Goal: Task Accomplishment & Management: Use online tool/utility

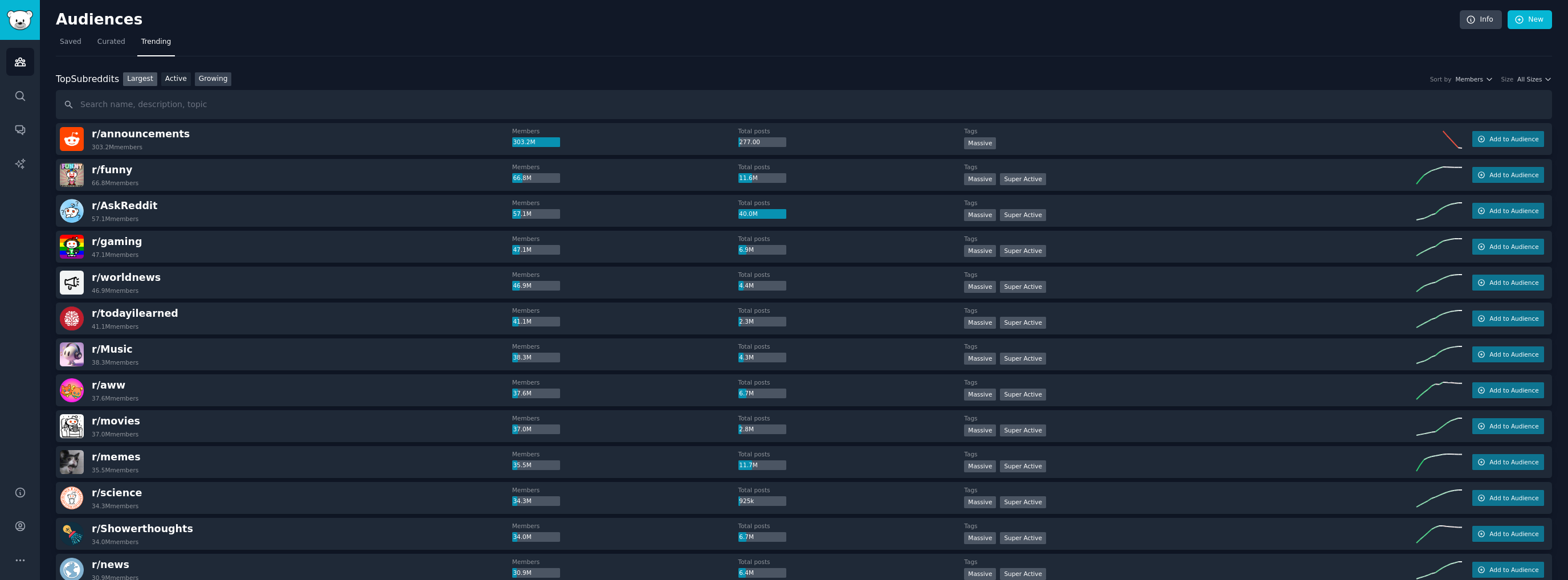
click at [198, 81] on link "Growing" at bounding box center [213, 79] width 37 height 14
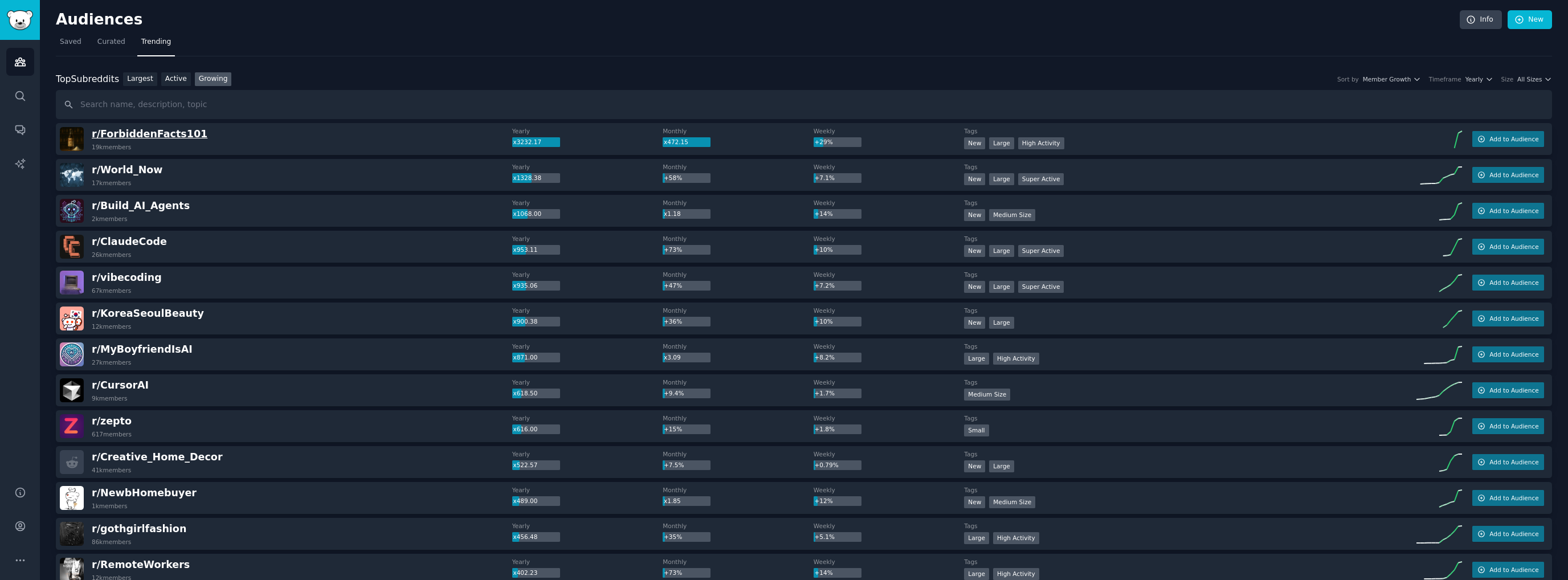
drag, startPoint x: 341, startPoint y: 135, endPoint x: 132, endPoint y: 131, distance: 209.0
click at [132, 130] on span "r/ ForbiddenFacts101" at bounding box center [149, 134] width 116 height 12
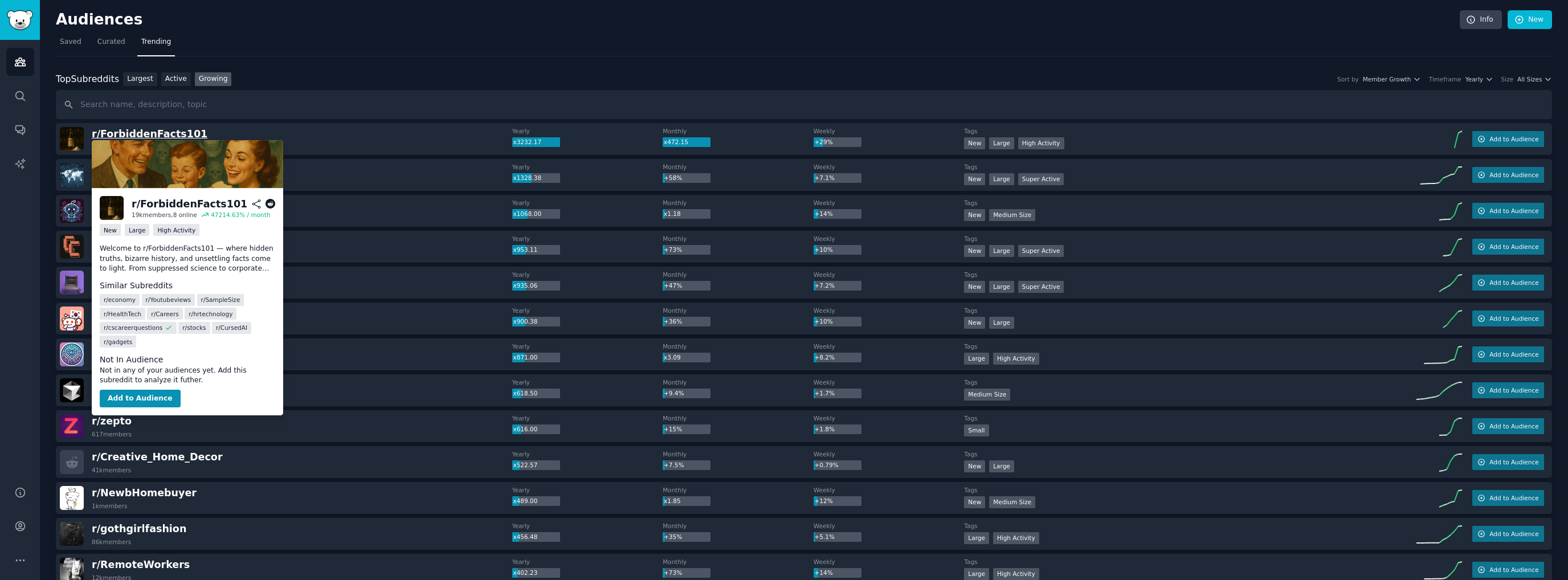
drag, startPoint x: 138, startPoint y: 132, endPoint x: 121, endPoint y: 132, distance: 17.0
click at [121, 132] on span "r/ ForbiddenFacts101" at bounding box center [149, 134] width 116 height 12
click at [129, 132] on span "r/ ForbiddenFacts101" at bounding box center [149, 134] width 116 height 12
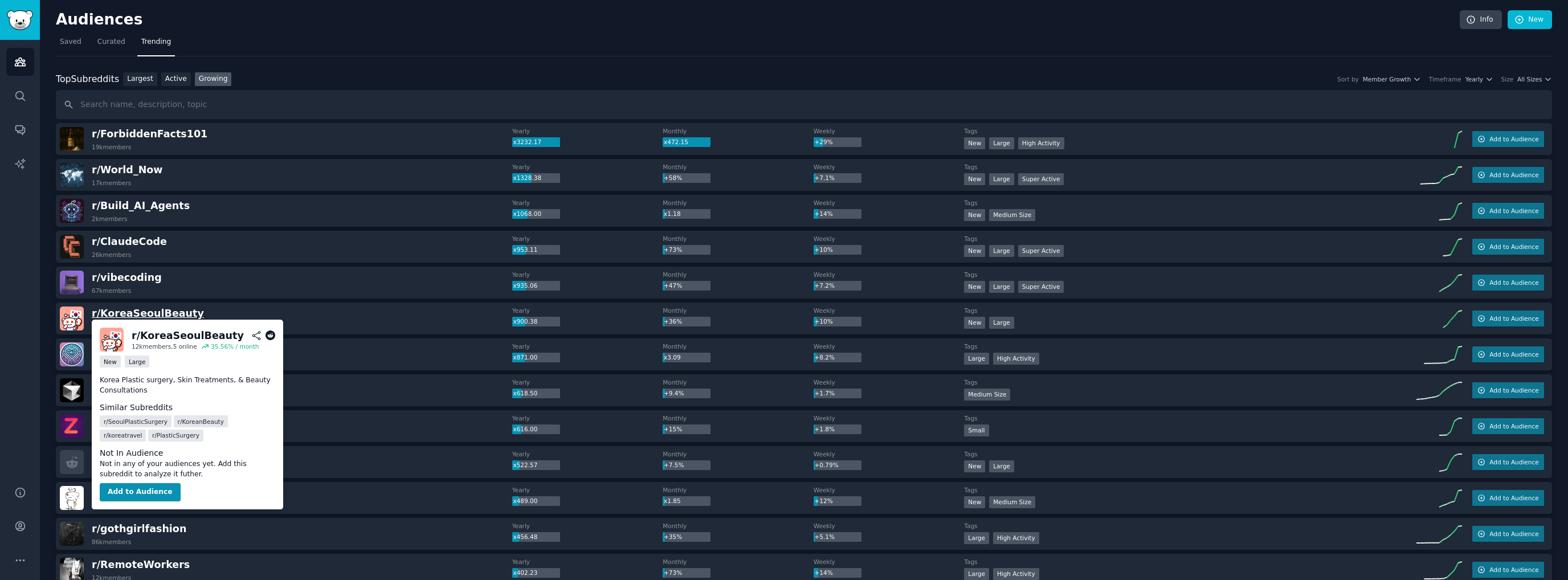
drag, startPoint x: 112, startPoint y: 313, endPoint x: 107, endPoint y: 311, distance: 5.4
click at [107, 311] on span "r/ KoreaSeoulBeauty" at bounding box center [147, 313] width 112 height 12
click at [109, 312] on span "r/ KoreaSeoulBeauty" at bounding box center [147, 313] width 112 height 12
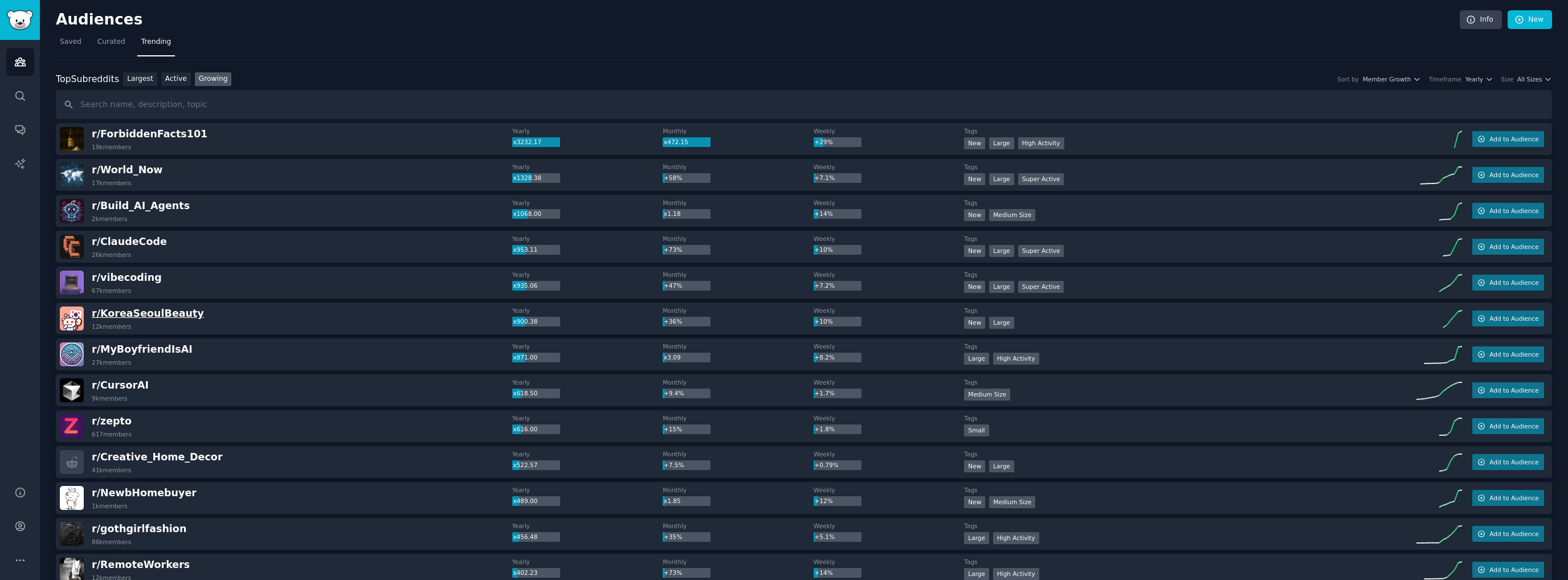
click at [146, 315] on span "r/ KoreaSeoulBeauty" at bounding box center [147, 313] width 112 height 12
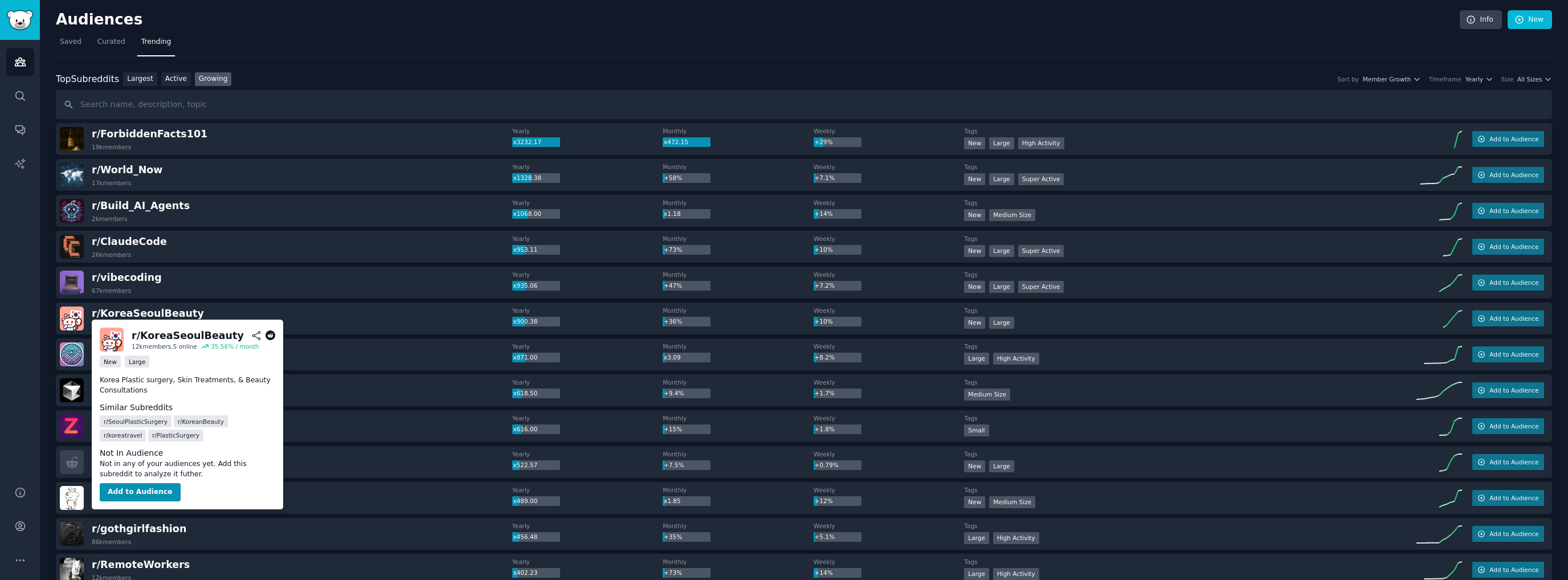
click at [229, 376] on p "Korea Plastic surgery, Skin Treatments, & Beauty Consultations" at bounding box center [187, 386] width 176 height 20
drag, startPoint x: 228, startPoint y: 338, endPoint x: 130, endPoint y: 340, distance: 98.0
click at [130, 340] on div "r/ KoreaSeoulBeauty 12k members, 5 online 35.56 % / month" at bounding box center [187, 339] width 176 height 24
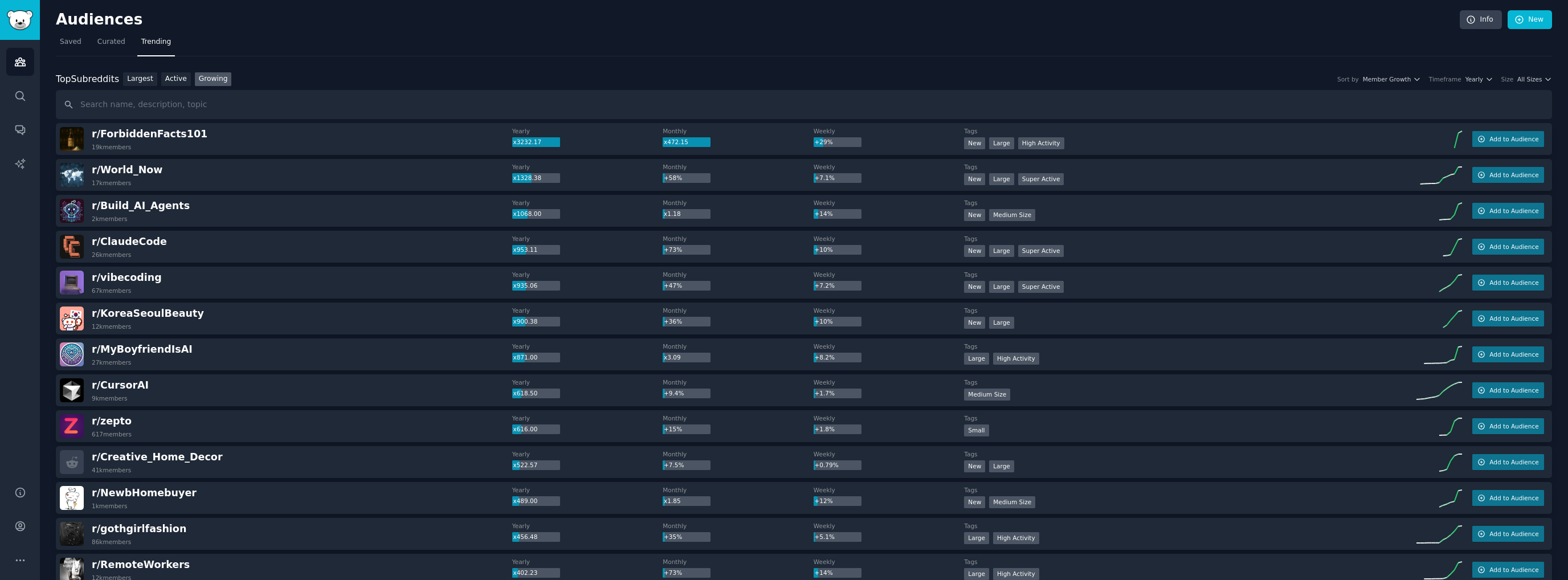
copy div "r/ KoreaSeoulBeauty"
drag, startPoint x: 210, startPoint y: 315, endPoint x: 84, endPoint y: 315, distance: 126.0
click at [84, 315] on div "r/ KoreaSeoulBeauty 12k members" at bounding box center [286, 318] width 452 height 24
copy div "r/ KoreaSeoulBeauty"
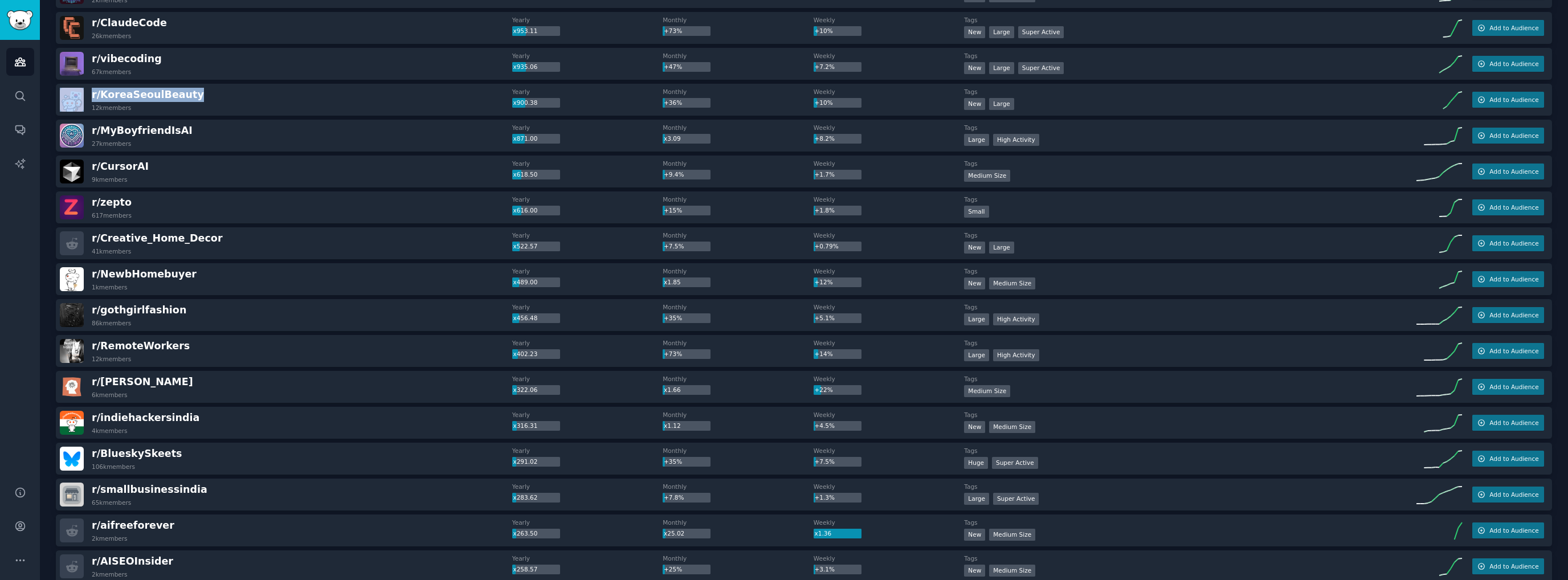
scroll to position [228, 0]
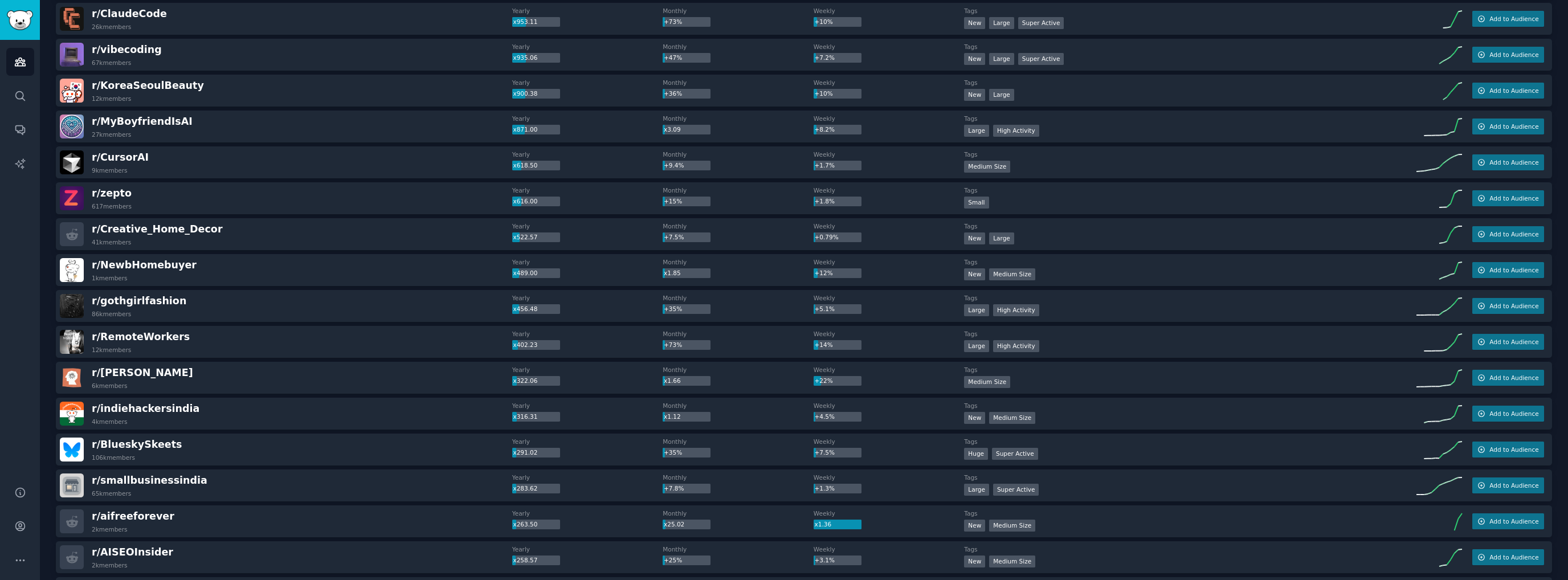
drag, startPoint x: 117, startPoint y: 447, endPoint x: 216, endPoint y: 452, distance: 99.1
click at [216, 452] on div "r/ BlueskySkeets 106k members" at bounding box center [286, 449] width 452 height 24
click at [147, 445] on span "r/ BlueskySkeets" at bounding box center [137, 445] width 90 height 12
drag, startPoint x: 241, startPoint y: 440, endPoint x: 221, endPoint y: 438, distance: 20.1
click at [240, 440] on div "r/ BlueskySkeets 106k members" at bounding box center [286, 449] width 452 height 24
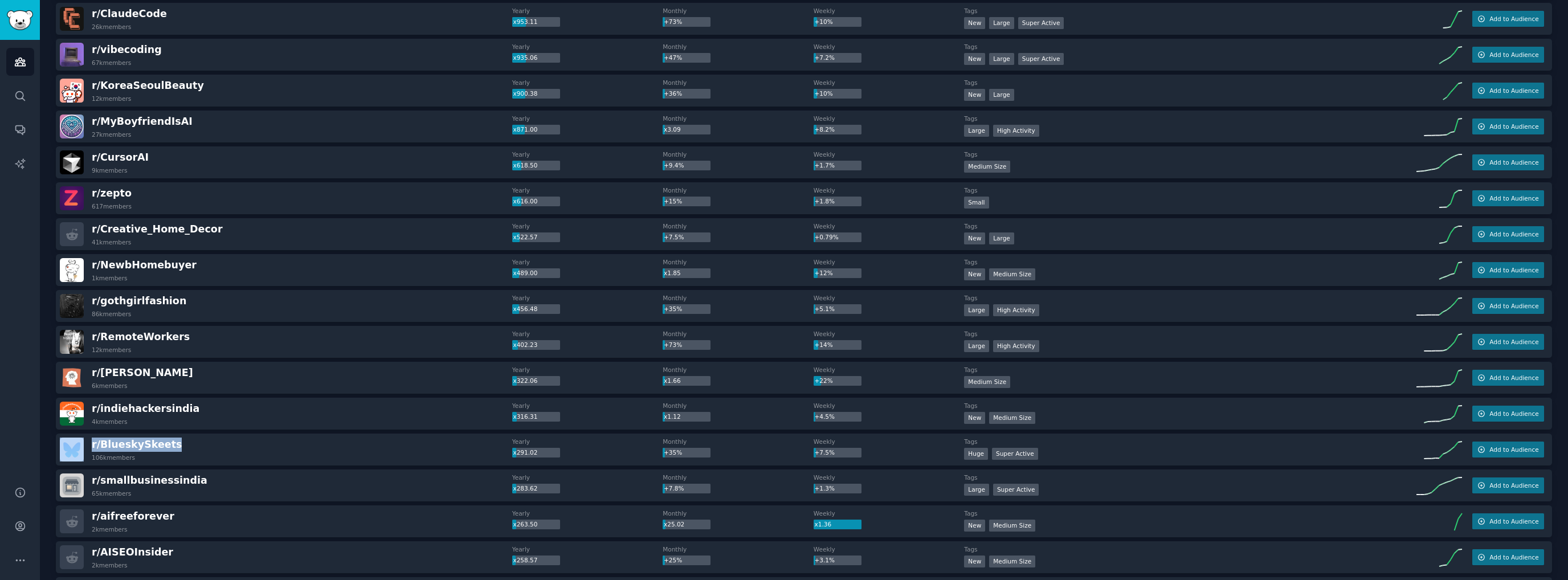
drag, startPoint x: 189, startPoint y: 443, endPoint x: 87, endPoint y: 445, distance: 102.0
click at [87, 445] on div "r/ BlueskySkeets 106k members" at bounding box center [286, 449] width 452 height 24
copy div "r/ BlueskySkeets"
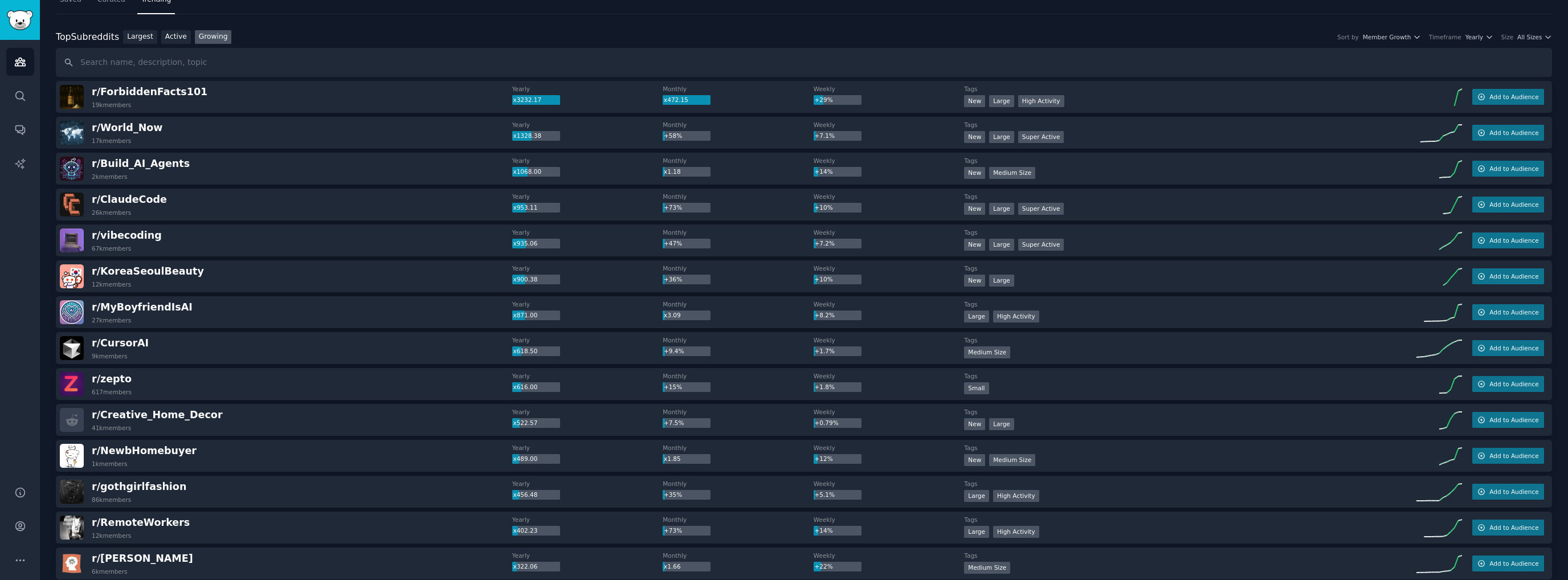
scroll to position [0, 0]
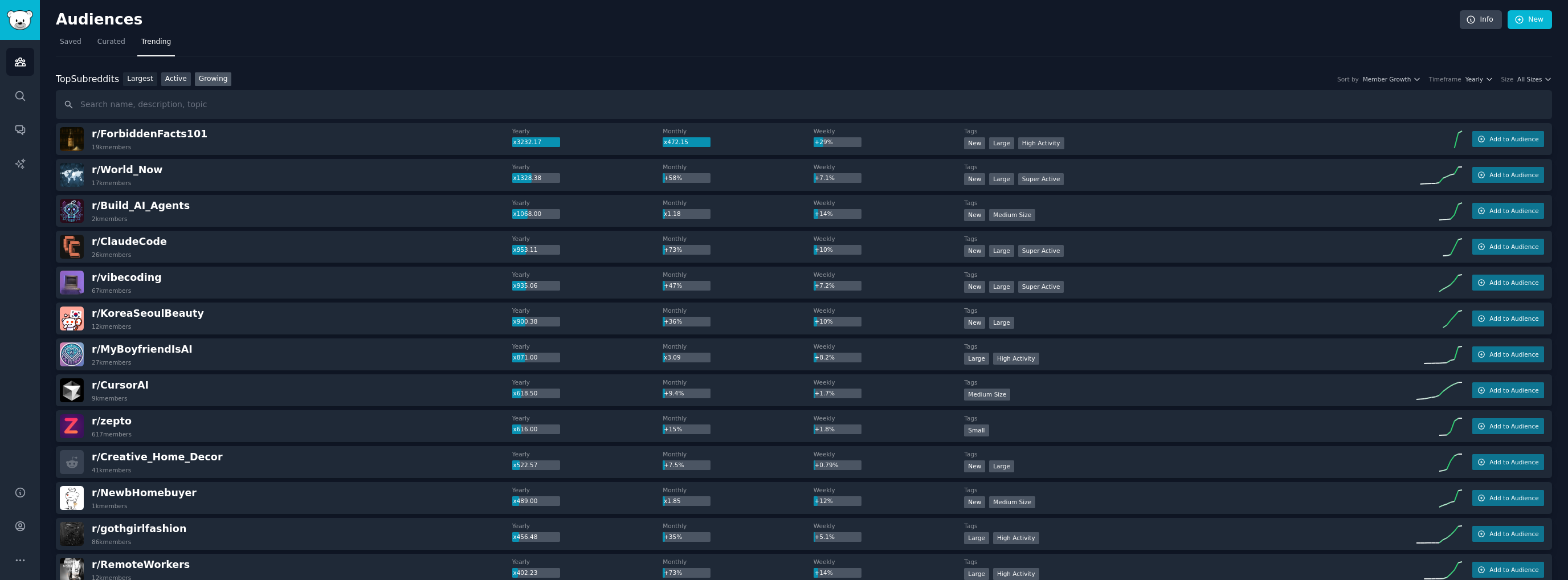
click at [165, 72] on link "Active" at bounding box center [177, 79] width 30 height 14
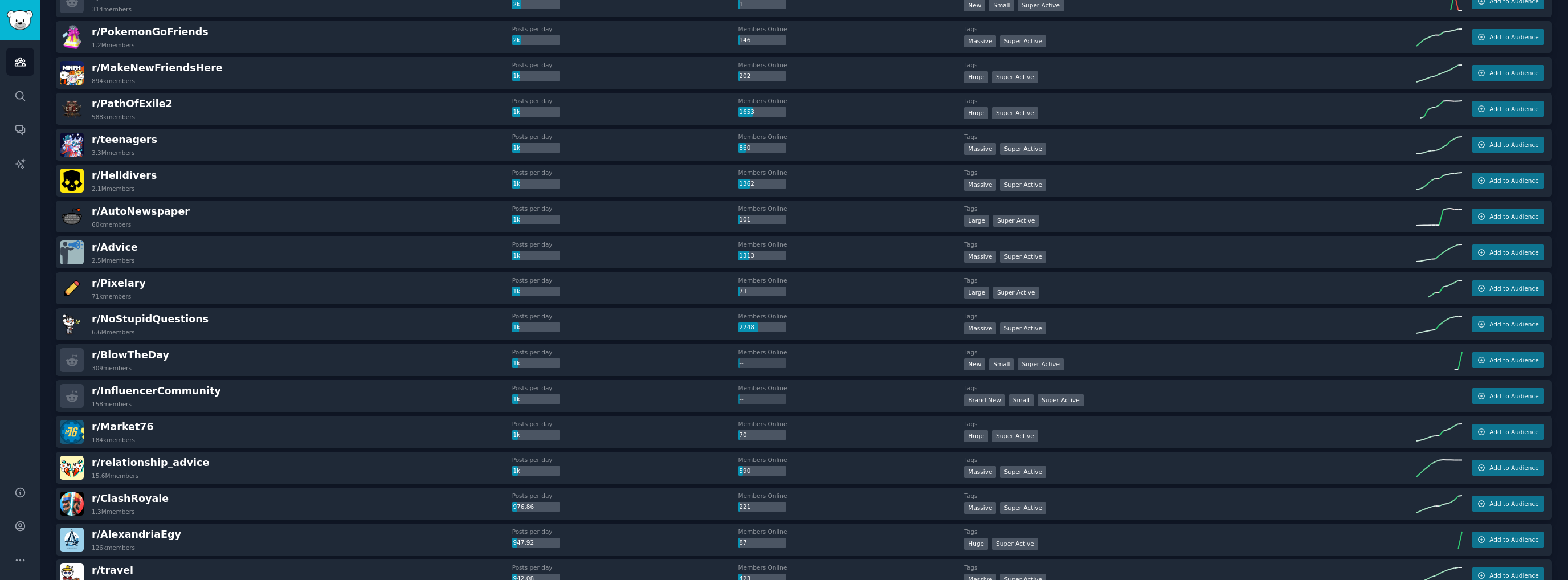
scroll to position [456, 0]
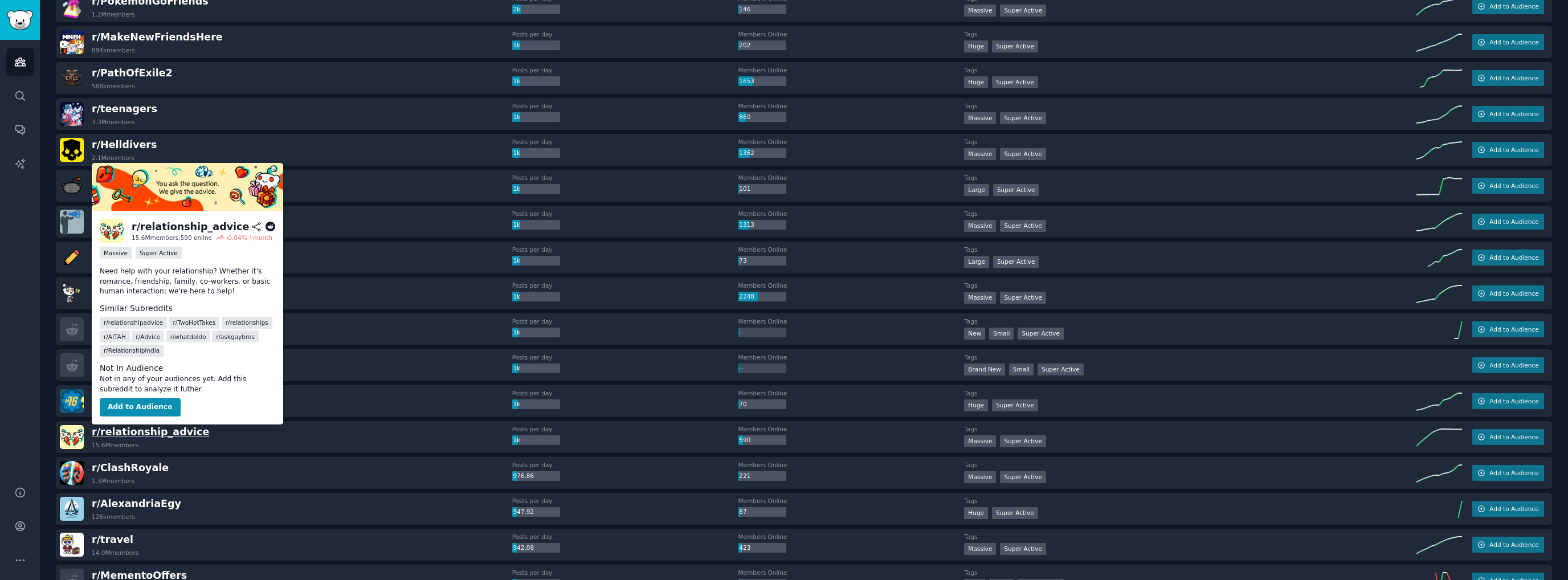
click at [152, 430] on span "r/ relationship_advice" at bounding box center [150, 432] width 117 height 12
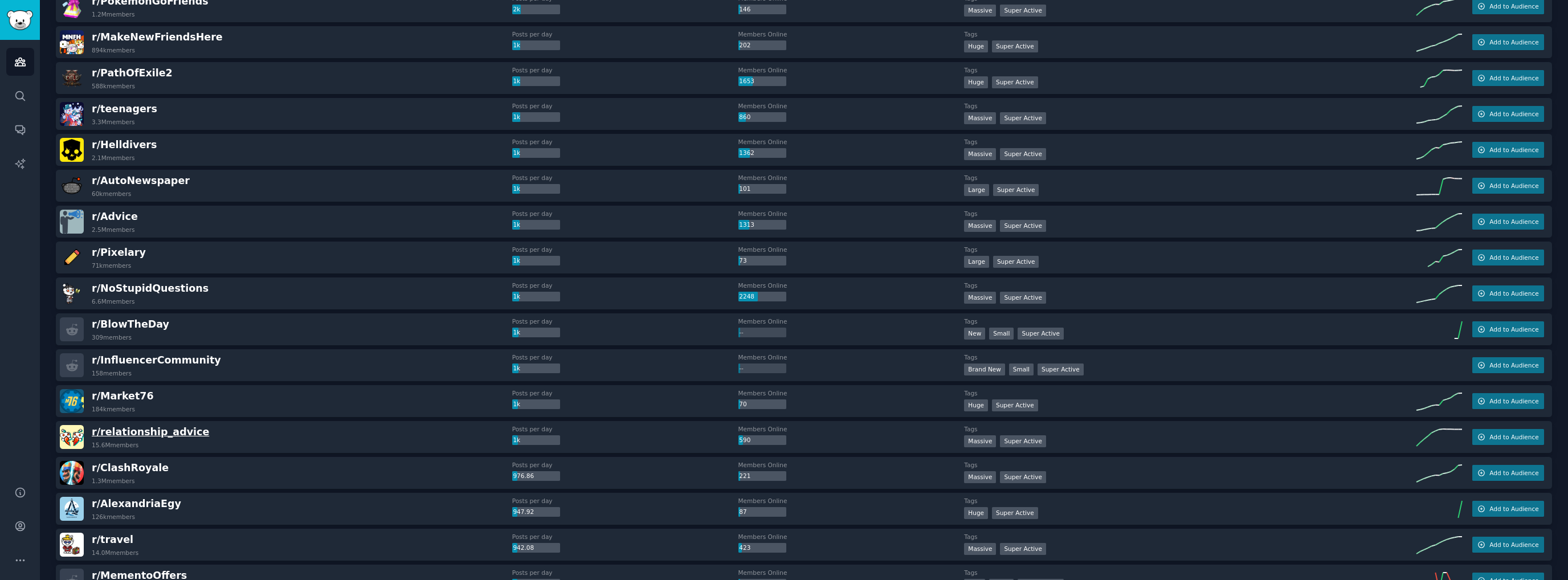
click at [115, 432] on span "r/ relationship_advice" at bounding box center [150, 432] width 117 height 12
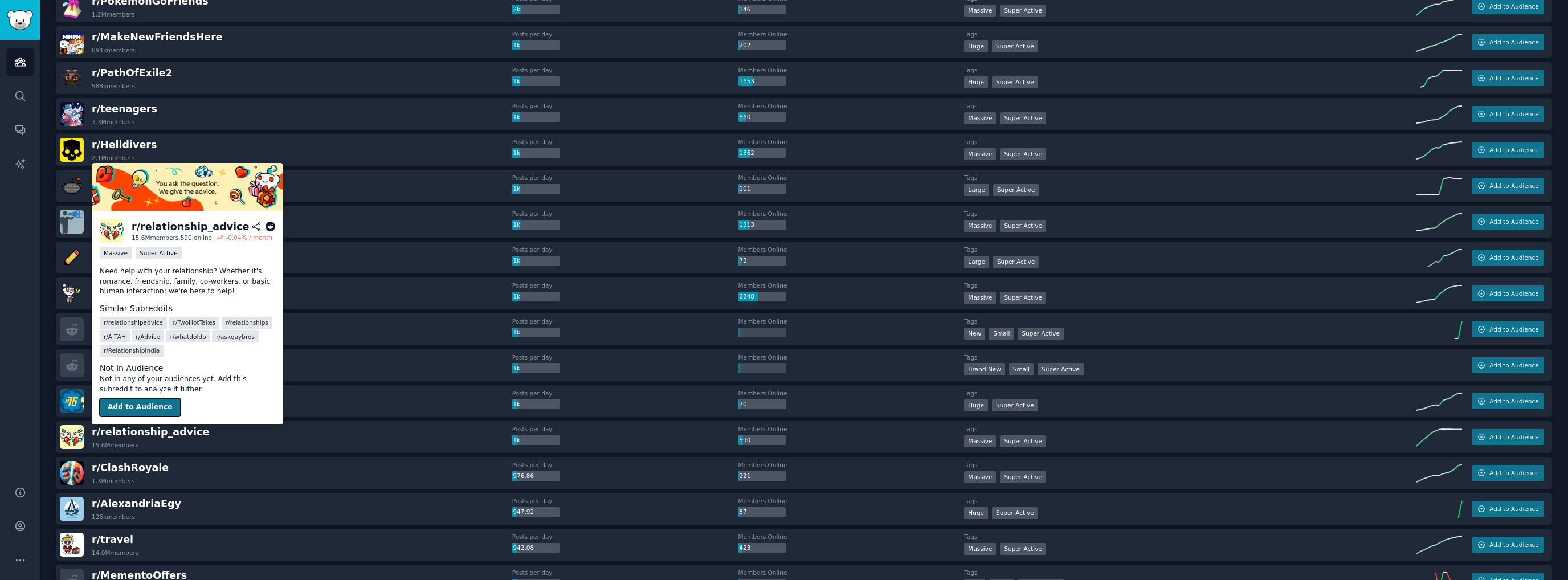
click at [145, 407] on button "Add to Audience" at bounding box center [140, 408] width 81 height 18
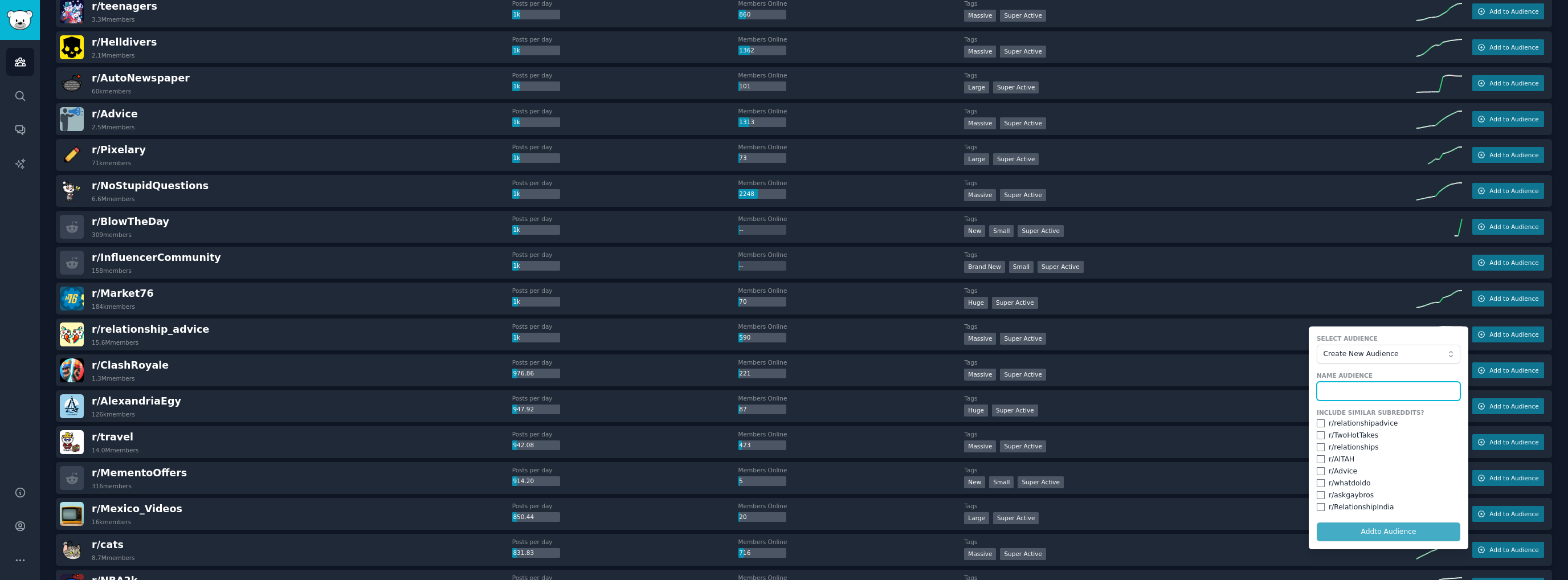
scroll to position [684, 0]
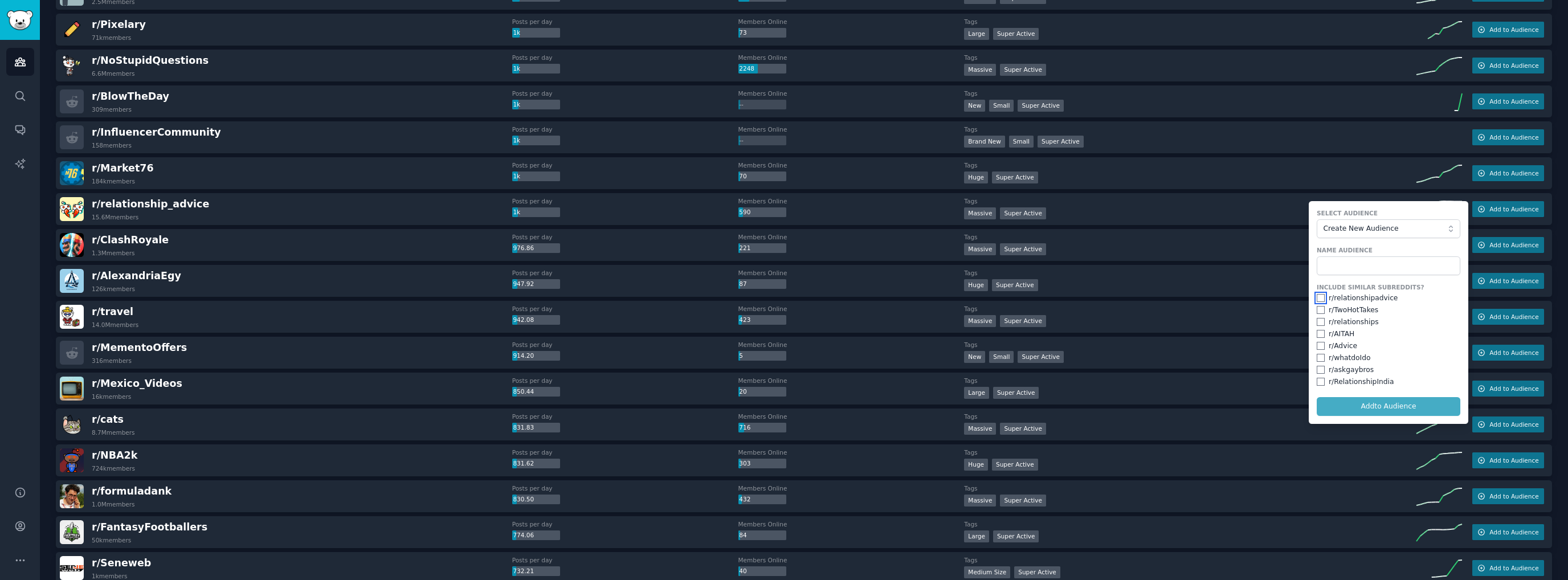
click at [1317, 294] on input "checkbox" at bounding box center [1321, 298] width 8 height 8
checkbox input "true"
click at [1317, 306] on input "checkbox" at bounding box center [1321, 310] width 8 height 8
checkbox input "true"
click at [1317, 318] on input "checkbox" at bounding box center [1321, 322] width 8 height 8
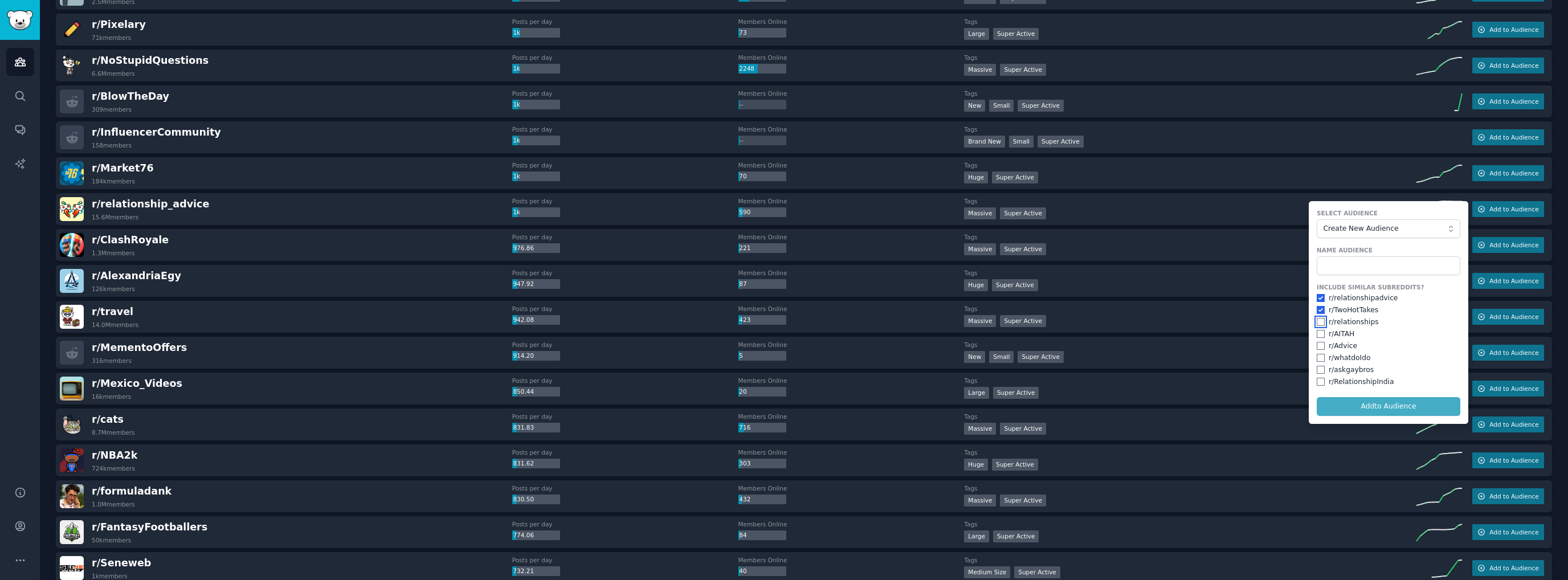
checkbox input "true"
click at [1317, 354] on input "checkbox" at bounding box center [1321, 358] width 8 height 8
checkbox input "true"
click at [1353, 259] on input "text" at bounding box center [1388, 266] width 143 height 19
type input "relationship"
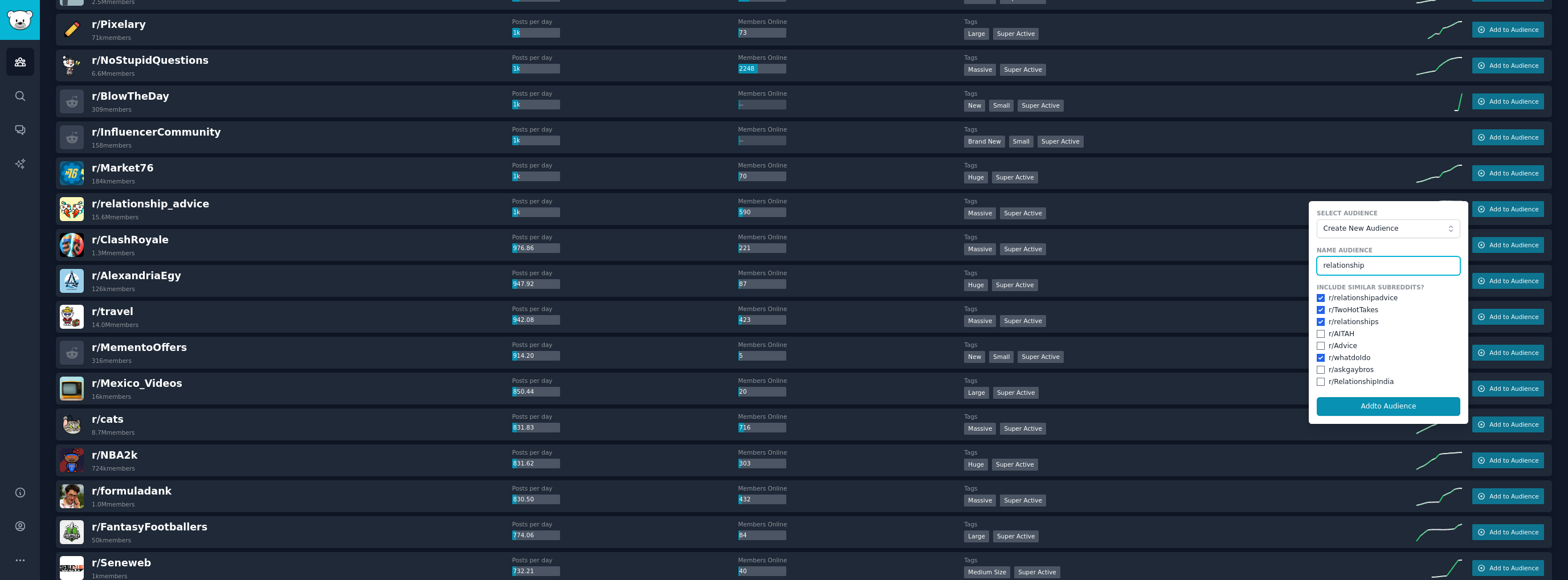
click at [1317, 398] on button "Add to Audience" at bounding box center [1388, 407] width 143 height 19
checkbox input "false"
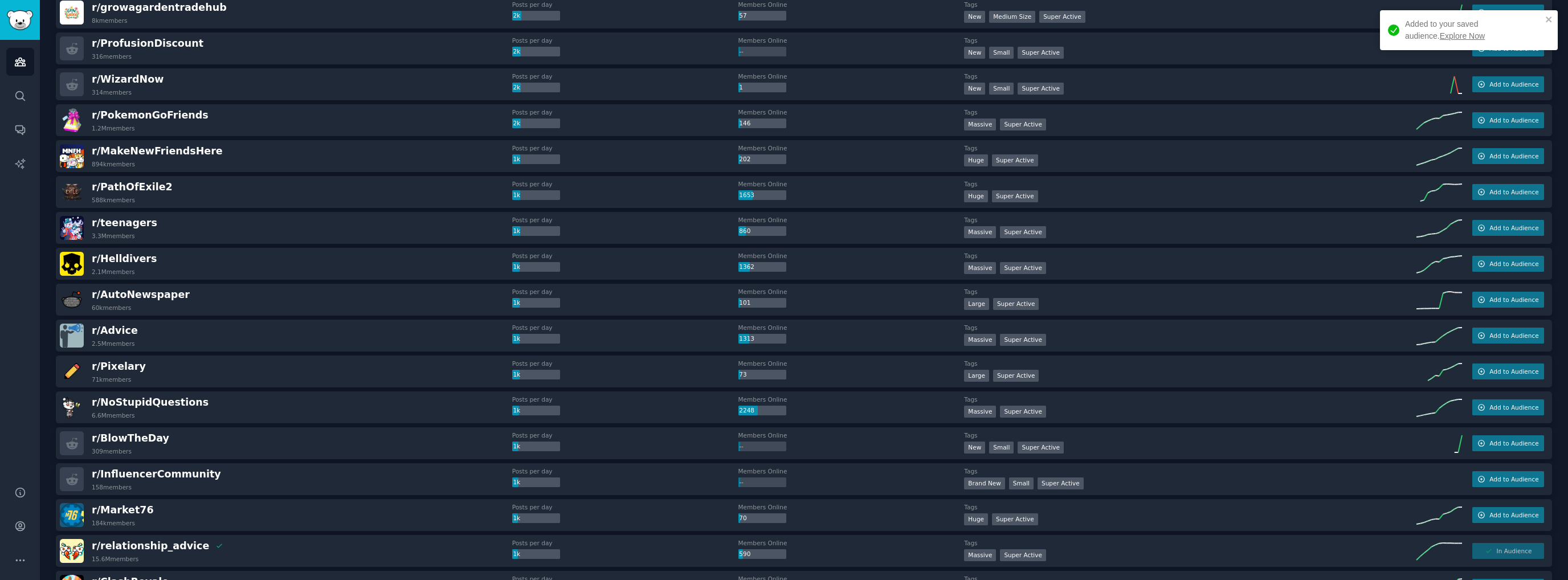
scroll to position [228, 0]
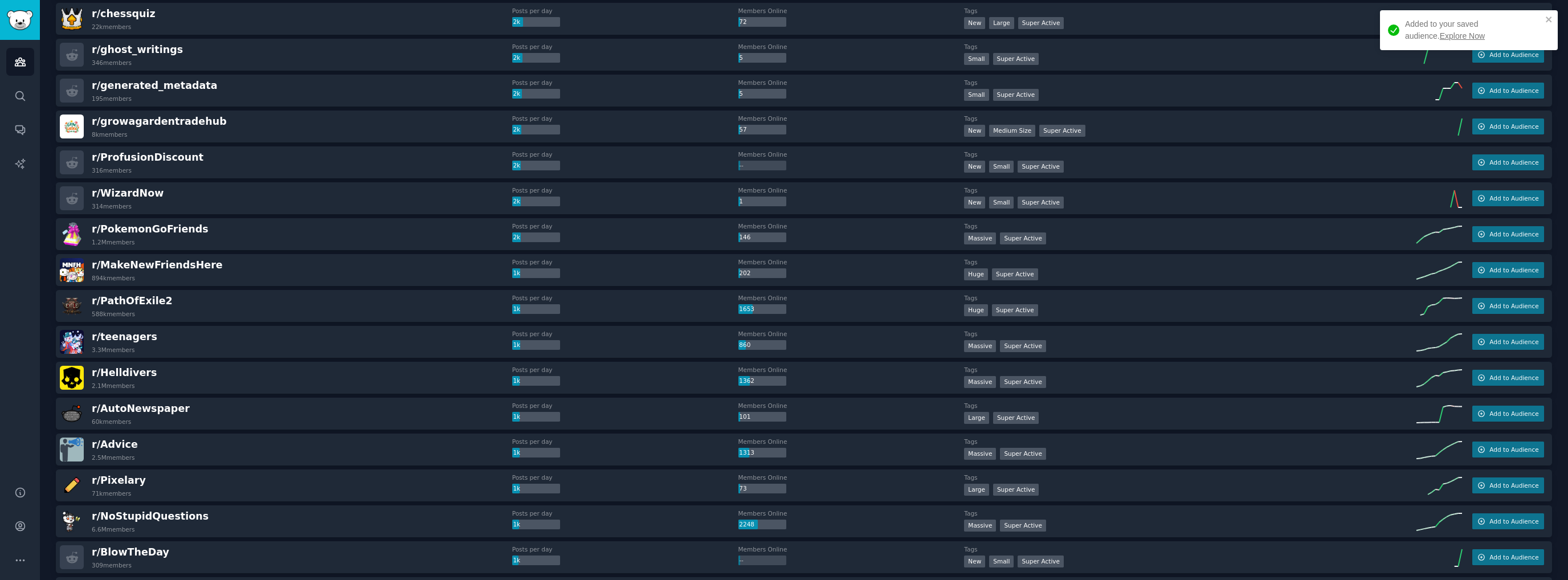
click at [1440, 35] on link "Explore Now" at bounding box center [1462, 36] width 45 height 9
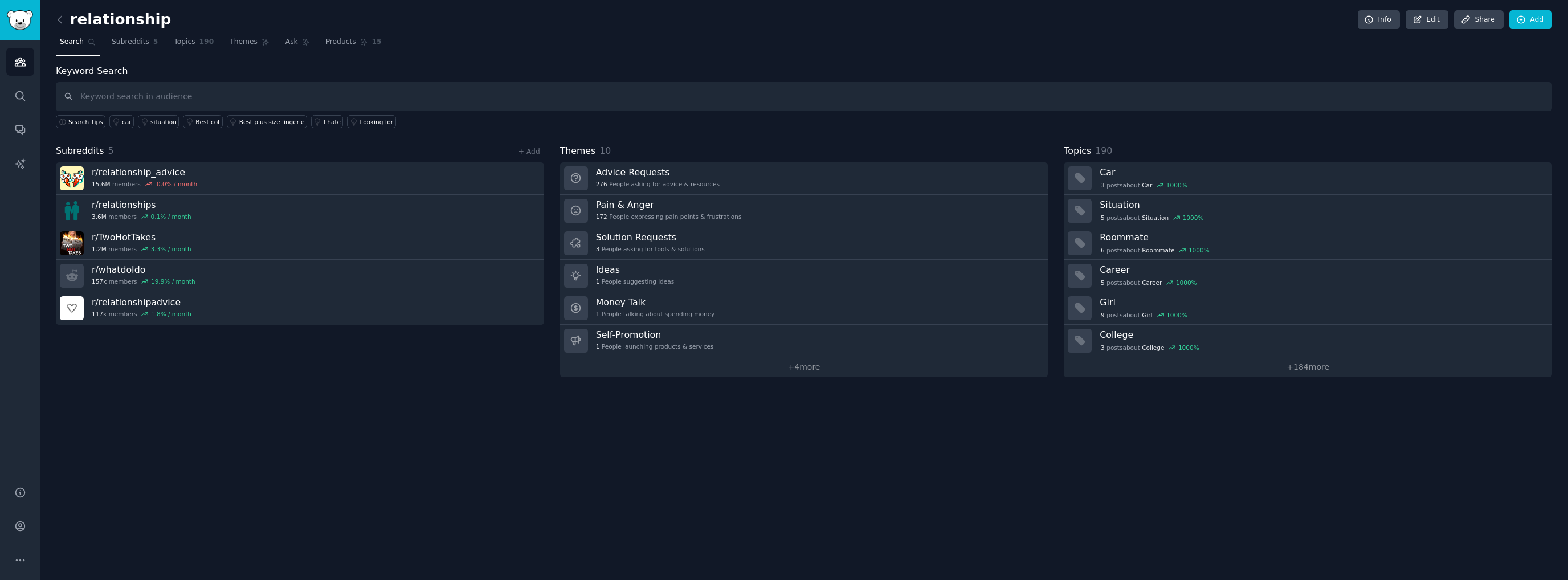
click at [805, 362] on link "+ 4 more" at bounding box center [804, 368] width 488 height 20
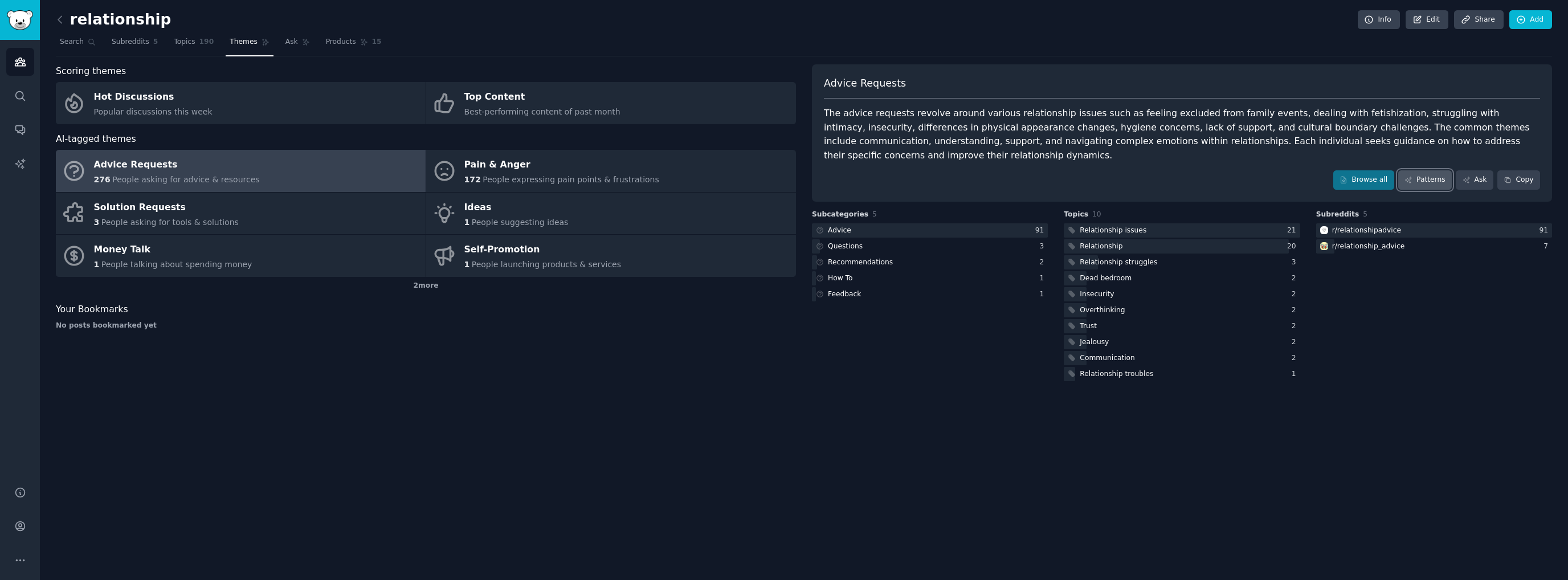
click at [1428, 171] on link "Patterns" at bounding box center [1425, 180] width 53 height 19
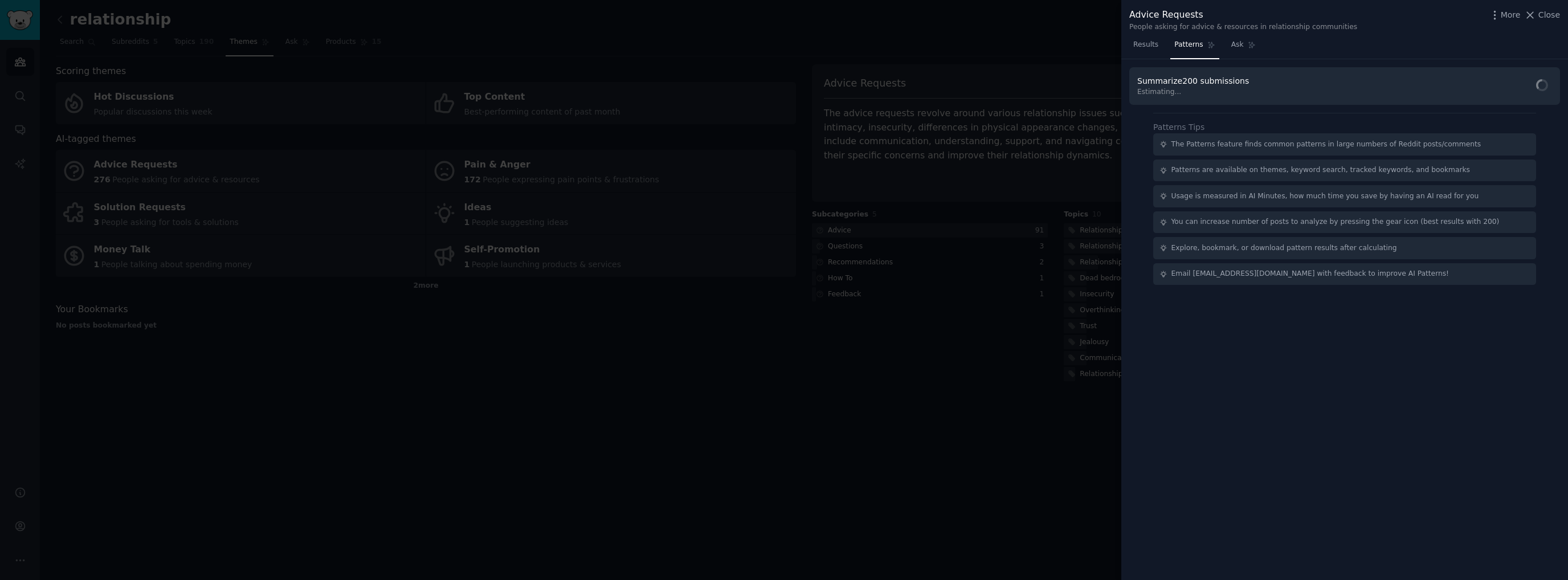
click at [886, 422] on div at bounding box center [784, 290] width 1568 height 580
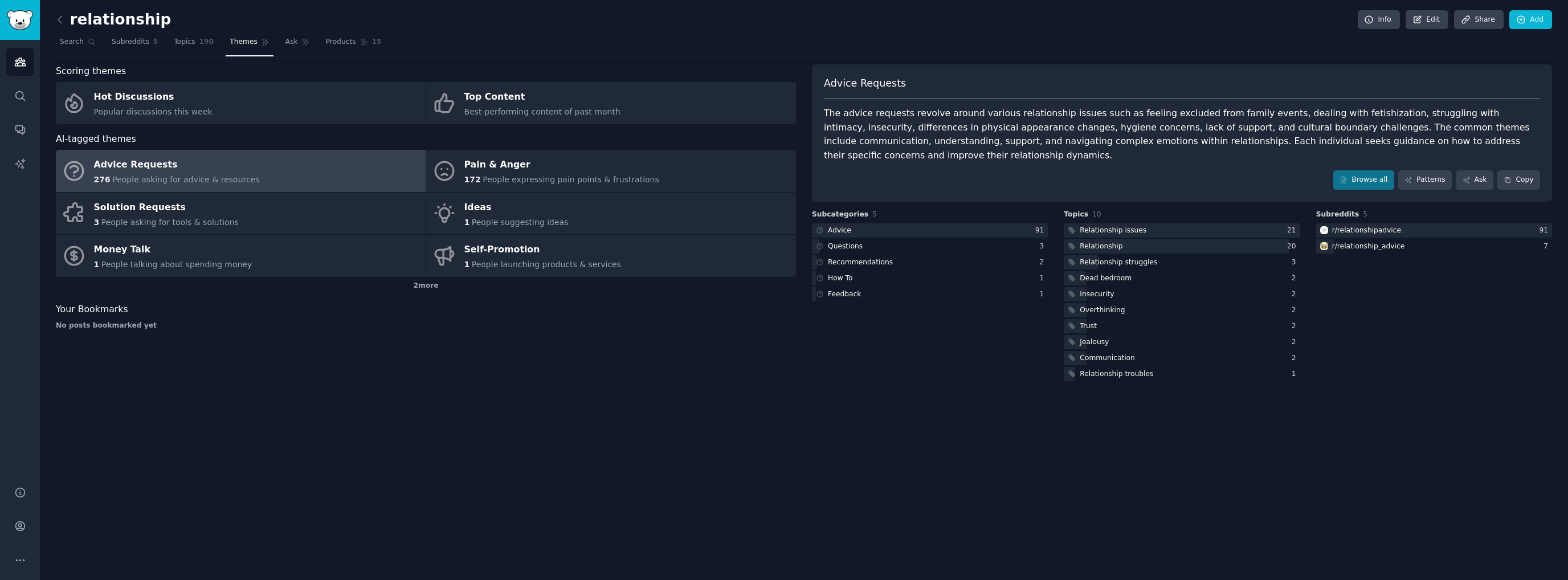
click at [178, 175] on span "People asking for advice & resources" at bounding box center [186, 179] width 147 height 9
click at [415, 288] on div "2 more" at bounding box center [426, 286] width 740 height 18
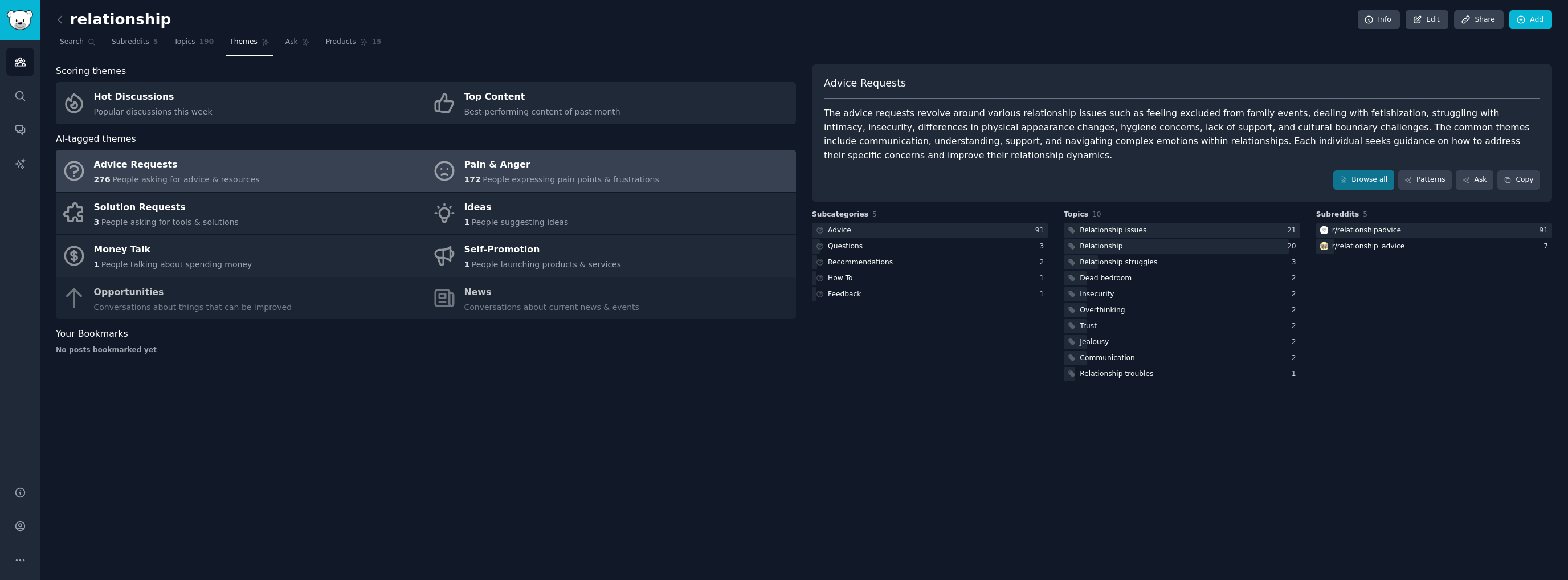
click at [631, 178] on span "People expressing pain points & frustrations" at bounding box center [570, 179] width 177 height 9
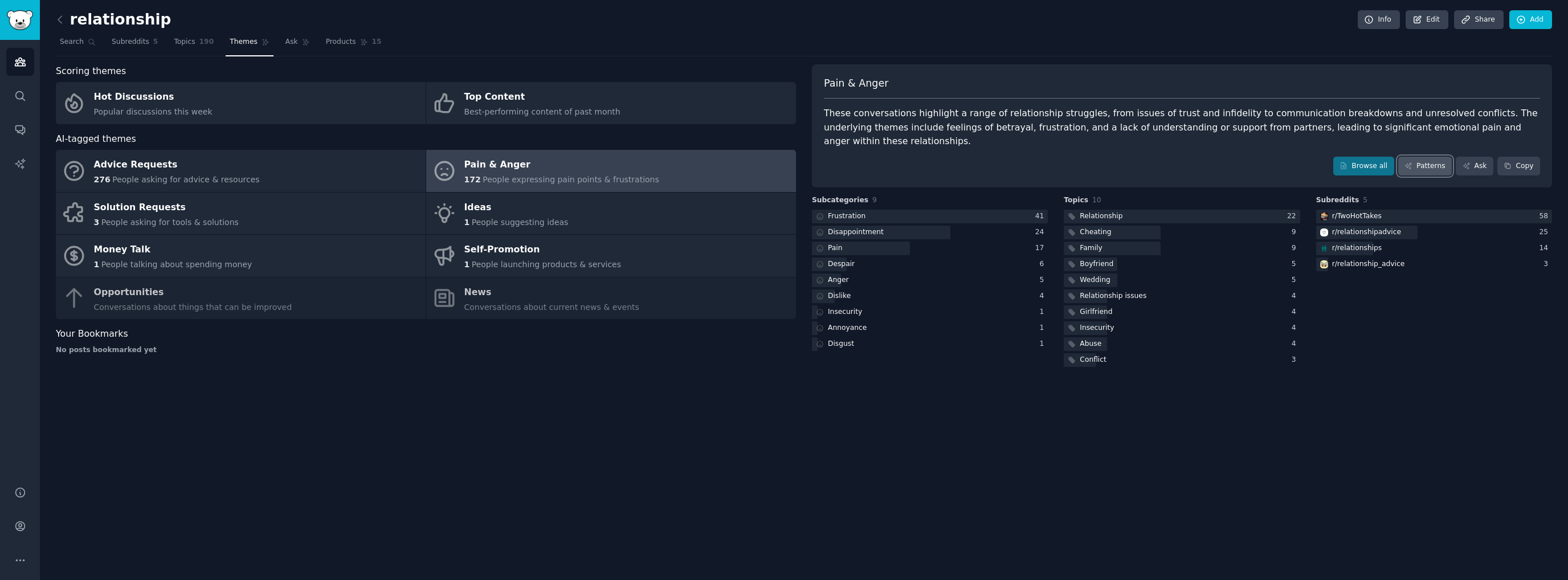
click at [1424, 157] on link "Patterns" at bounding box center [1425, 166] width 53 height 19
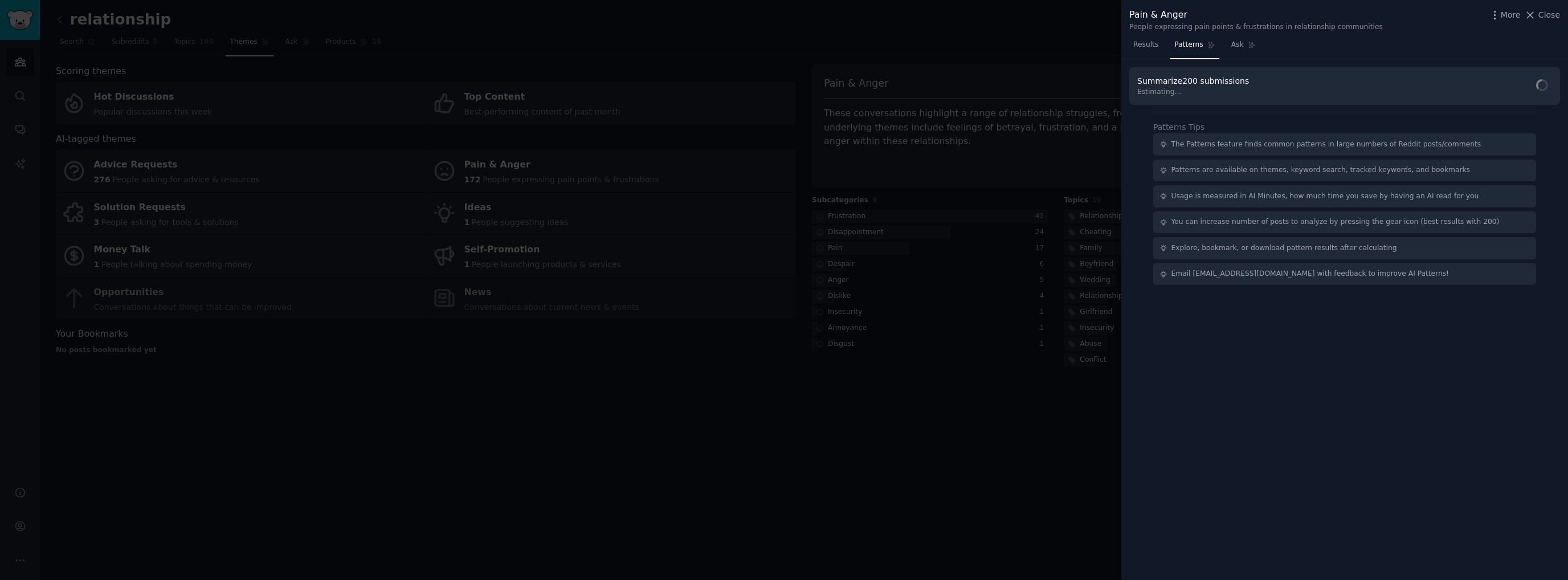
click at [1301, 94] on div "Summarize 200 submissions Estimating..." at bounding box center [1344, 87] width 431 height 38
click at [1508, 92] on button "Find Patterns" at bounding box center [1512, 87] width 78 height 24
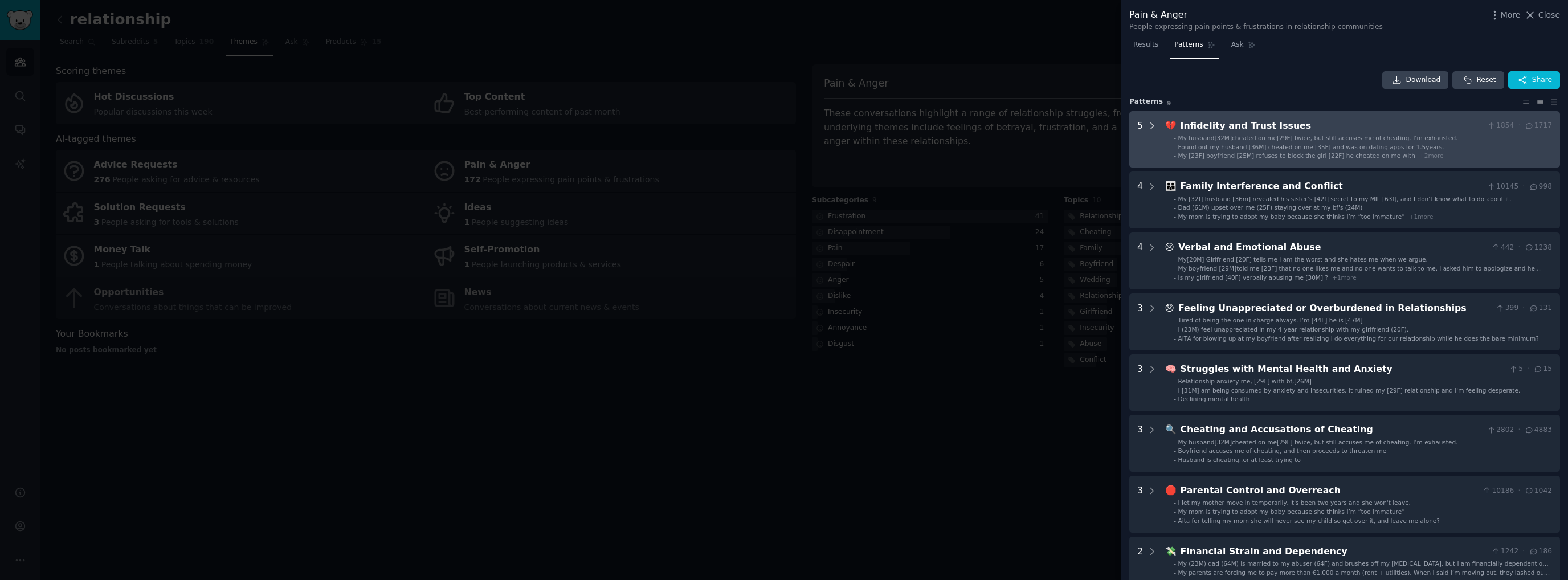
click at [1151, 123] on icon at bounding box center [1152, 126] width 2 height 6
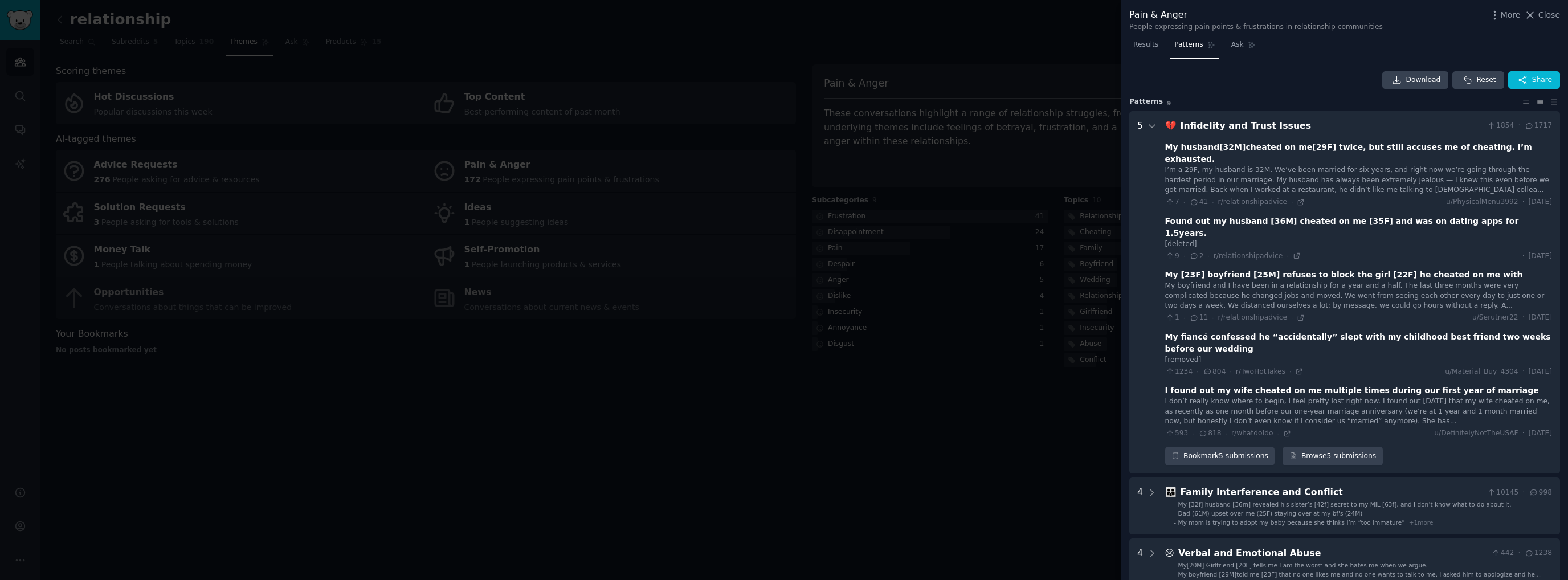
click at [1053, 456] on div at bounding box center [784, 290] width 1568 height 580
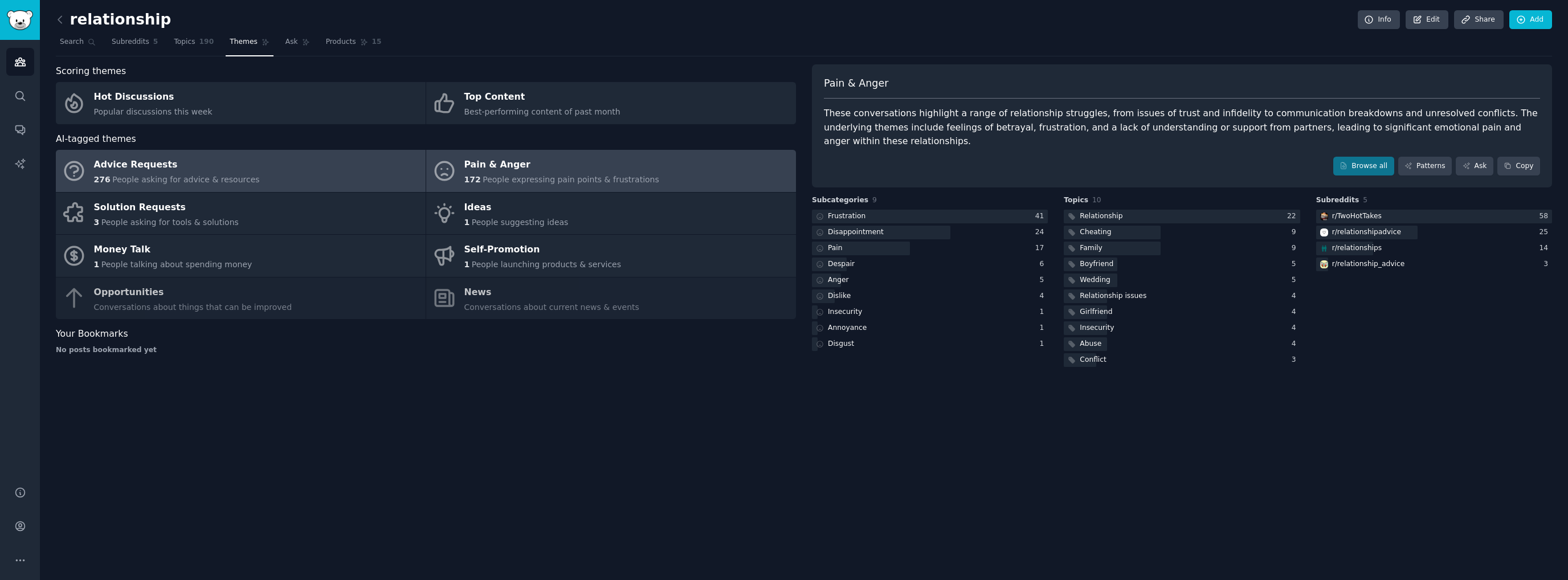
click at [244, 163] on link "Advice Requests 276 People asking for advice & resources" at bounding box center [241, 171] width 370 height 42
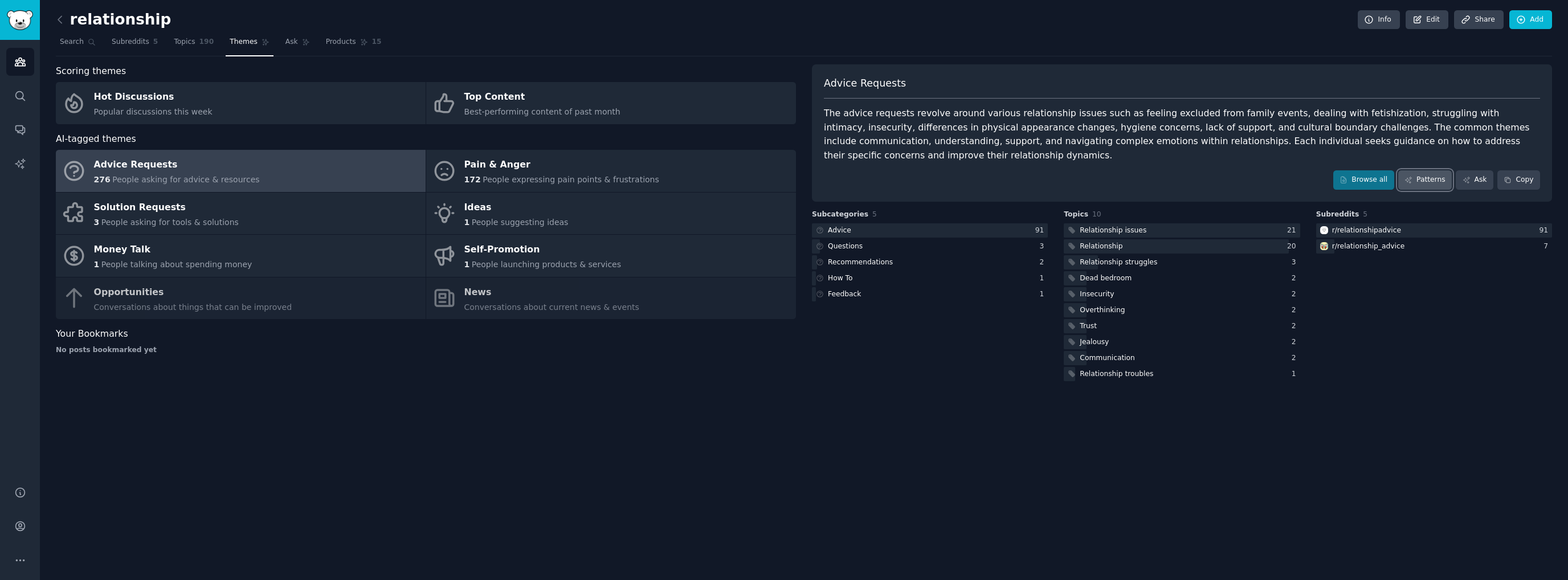
click at [1412, 176] on icon at bounding box center [1408, 180] width 8 height 8
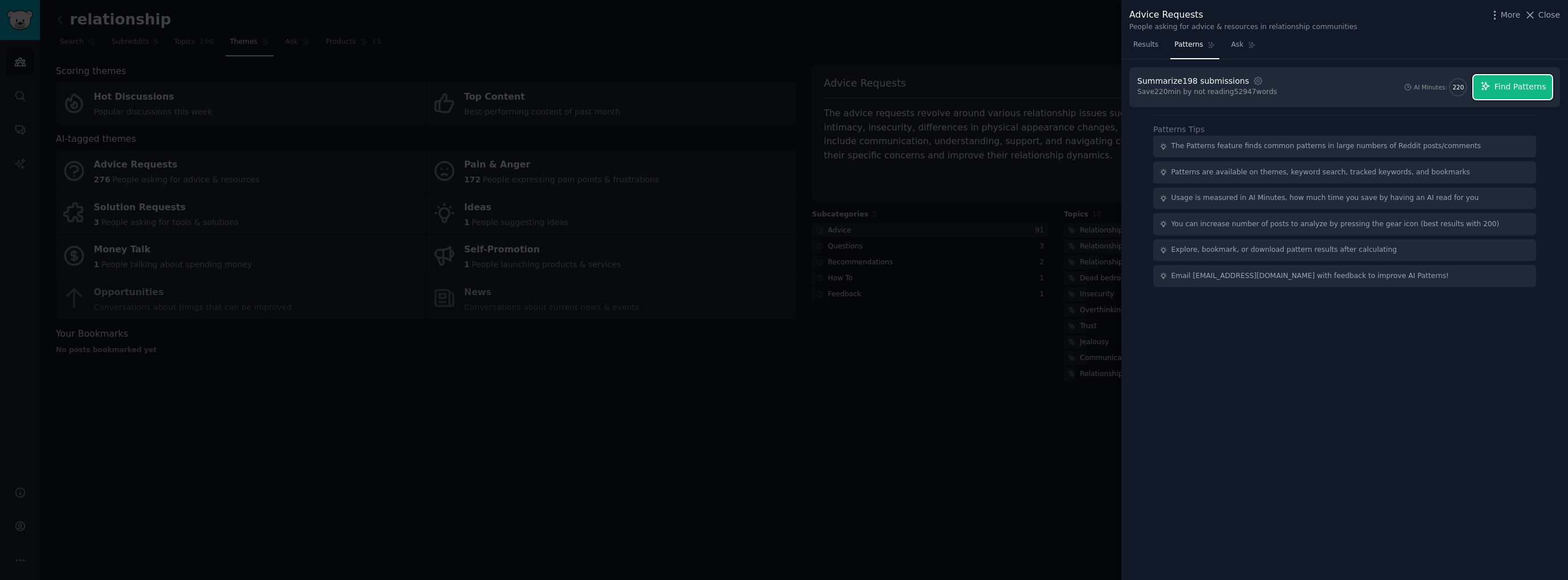
click at [1516, 86] on span "Find Patterns" at bounding box center [1520, 87] width 52 height 12
